Goal: Transaction & Acquisition: Register for event/course

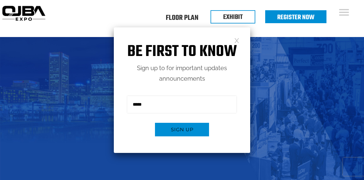
click at [235, 41] on link at bounding box center [237, 40] width 5 height 5
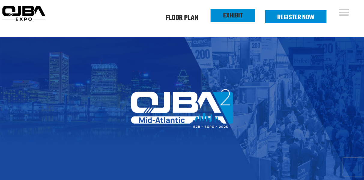
click at [229, 20] on link "EXHIBIT" at bounding box center [233, 16] width 20 height 10
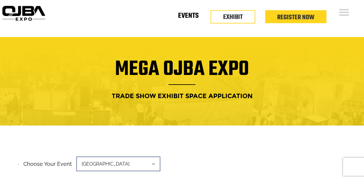
click at [186, 18] on link "Events" at bounding box center [188, 17] width 20 height 2
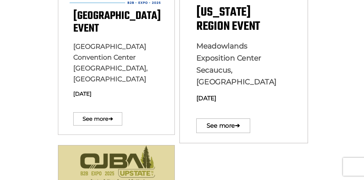
scroll to position [241, 0]
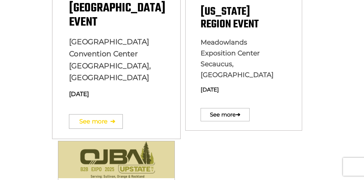
click at [107, 114] on link "See more ➔" at bounding box center [96, 121] width 54 height 14
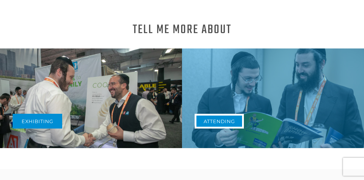
click at [221, 124] on link "Attending" at bounding box center [219, 121] width 49 height 15
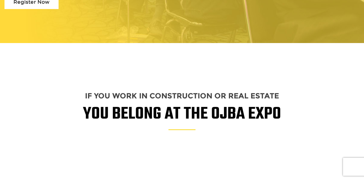
scroll to position [587, 0]
